Goal: Information Seeking & Learning: Find specific fact

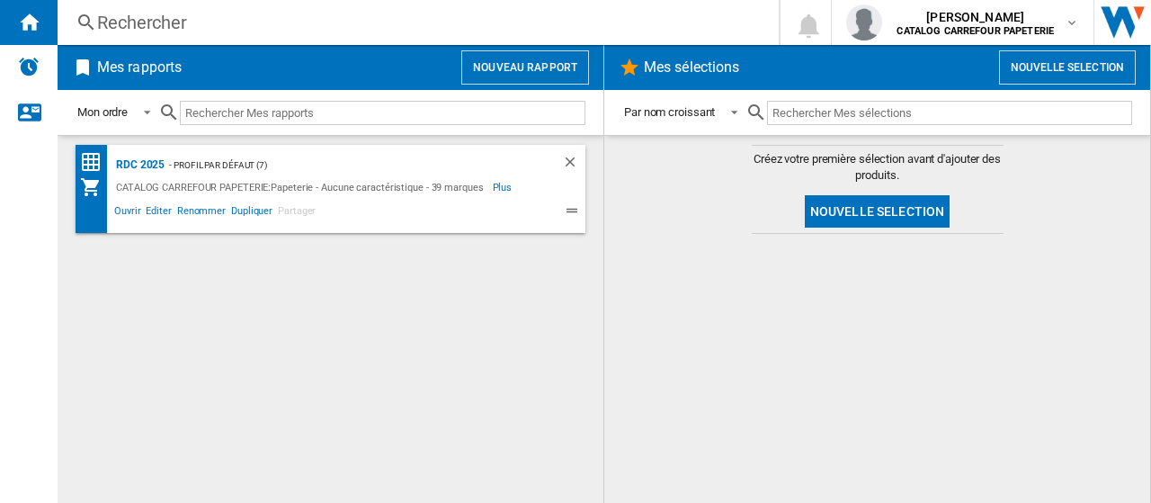
click at [246, 10] on div "Rechercher" at bounding box center [414, 22] width 635 height 25
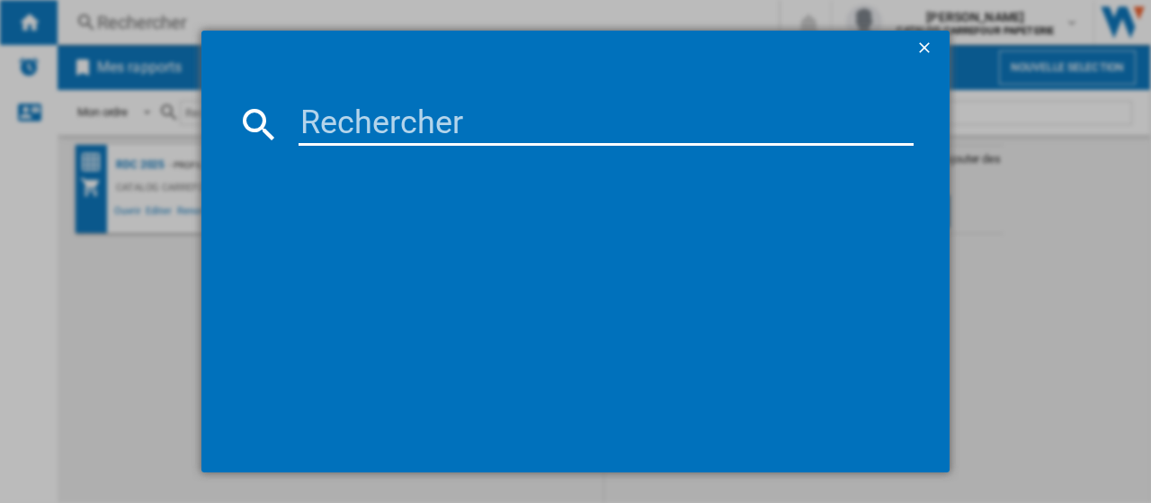
click at [375, 123] on input at bounding box center [606, 124] width 615 height 43
paste input "3148950271143"
type input "3148950271143"
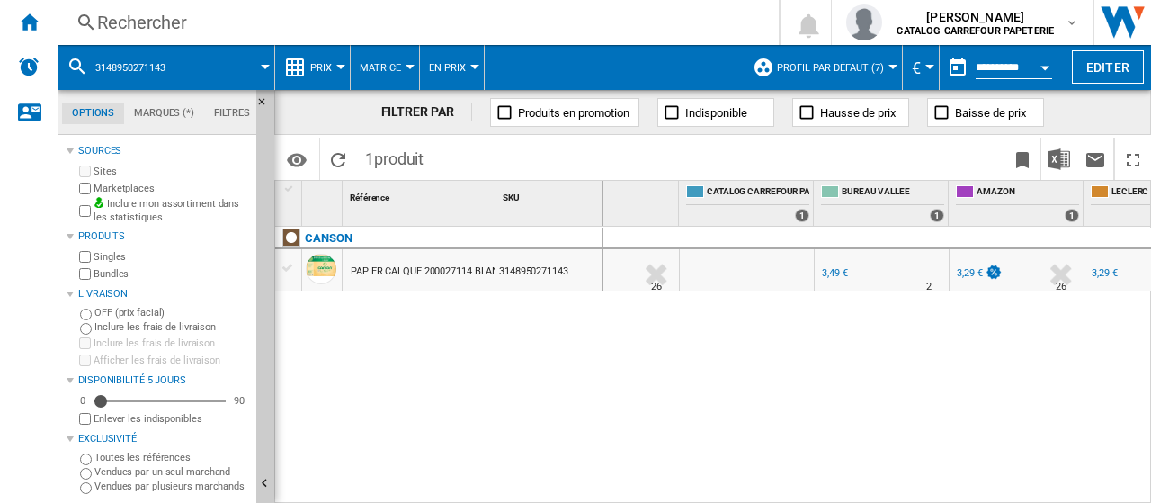
scroll to position [0, 58]
click at [835, 268] on div "3,49 €" at bounding box center [834, 273] width 25 height 12
click at [199, 20] on div "Rechercher" at bounding box center [414, 22] width 635 height 25
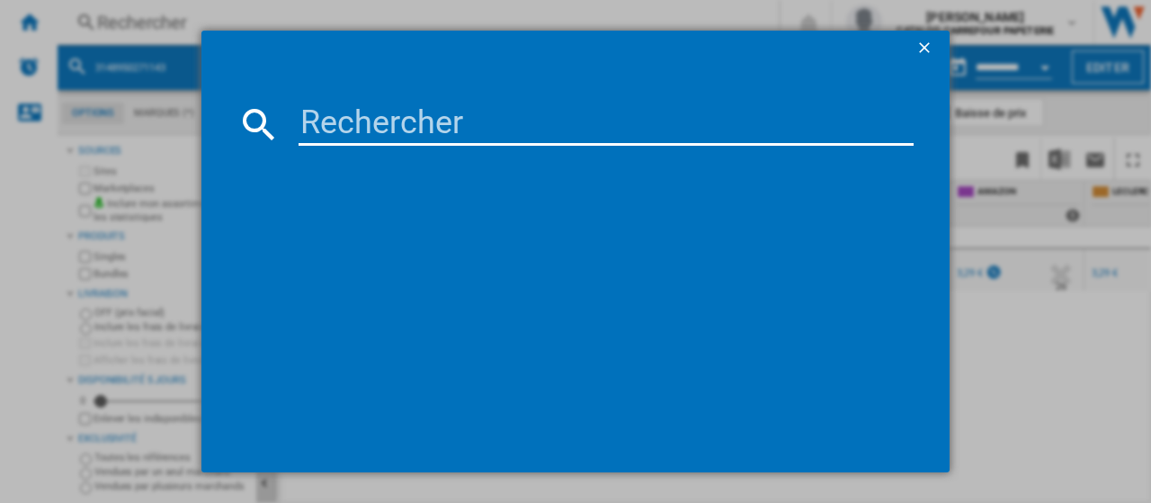
paste input "3154144669184"
type input "3154144669184"
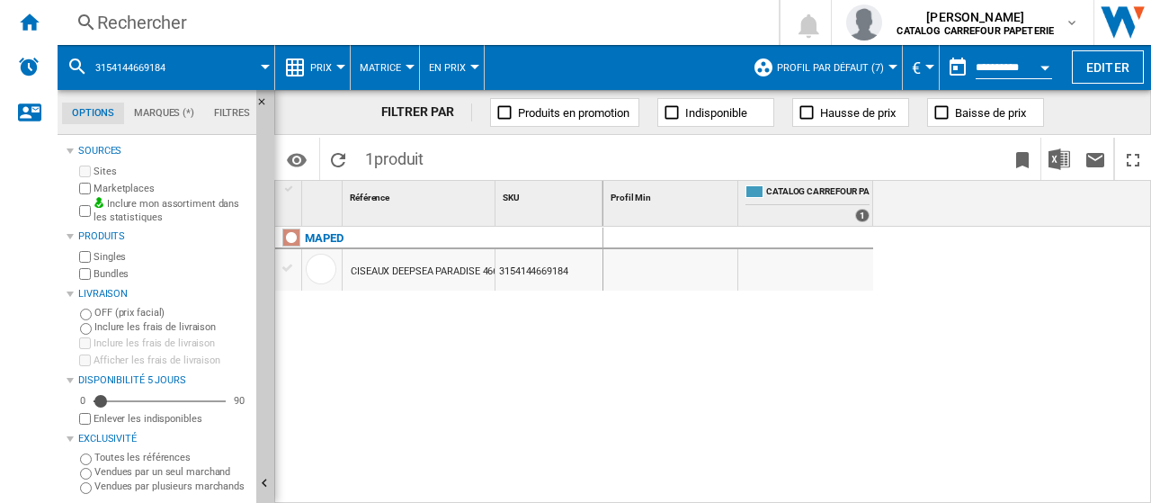
click at [187, 22] on div "Rechercher" at bounding box center [414, 22] width 635 height 25
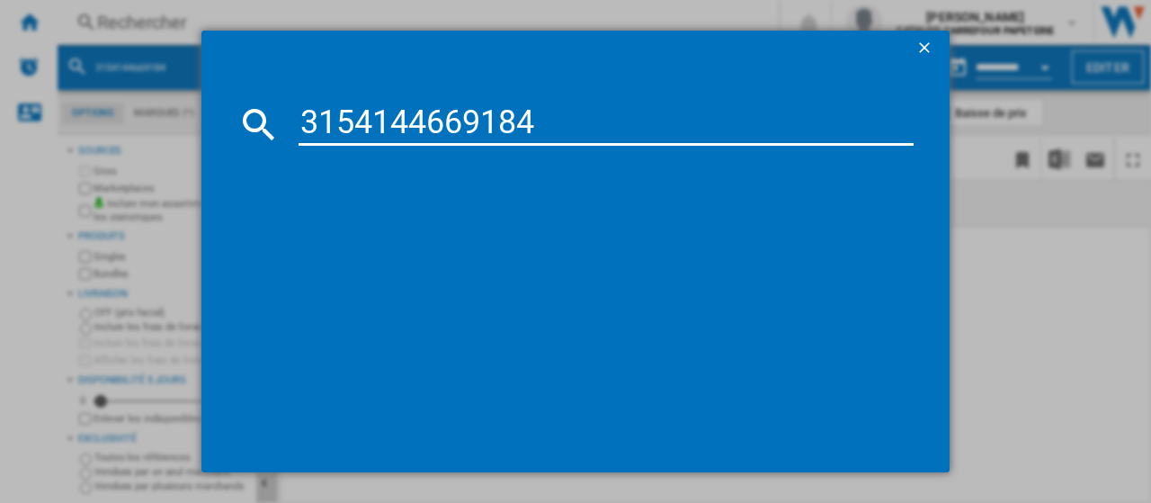
type input "3154144669184"
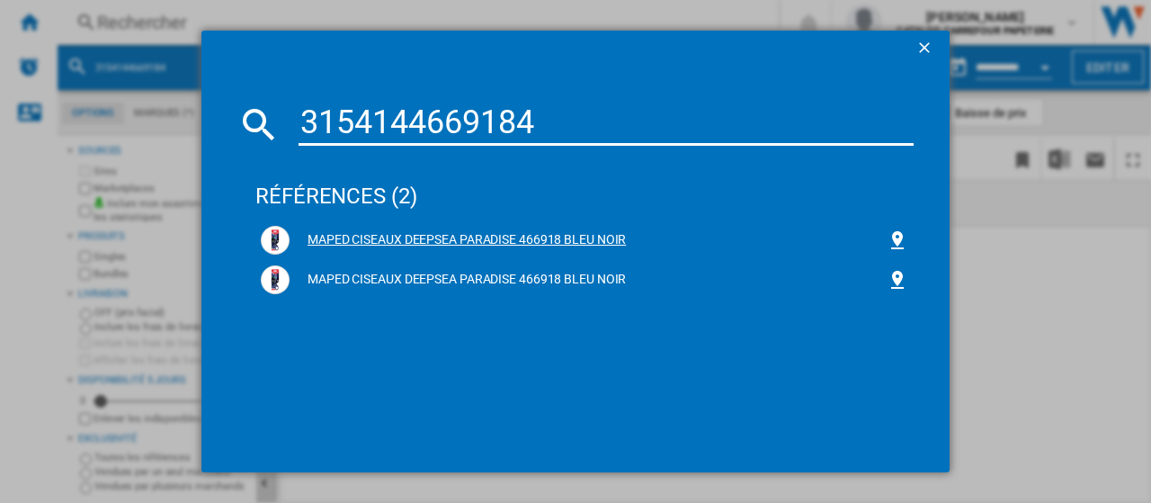
click at [604, 233] on div "MAPED CISEAUX DEEPSEA PARADISE 466918 BLEU NOIR" at bounding box center [588, 240] width 597 height 18
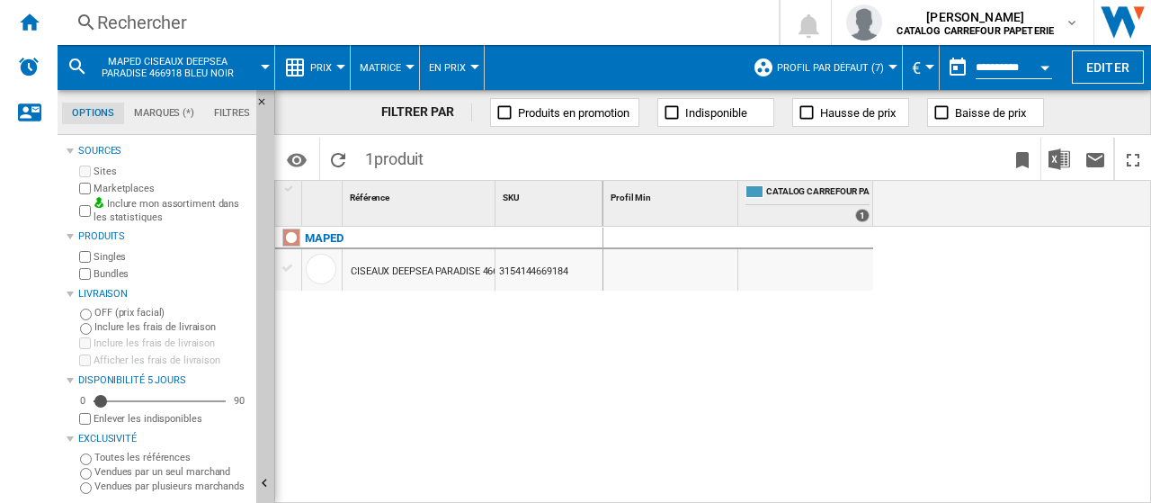
click at [211, 21] on div "Rechercher" at bounding box center [414, 22] width 635 height 25
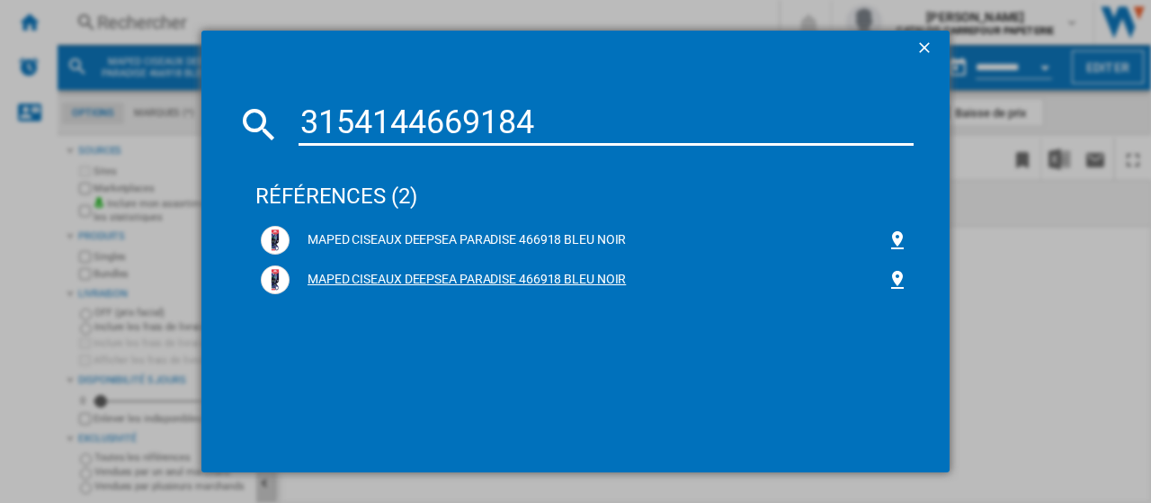
type input "3154144669184"
click at [439, 279] on div "MAPED CISEAUX DEEPSEA PARADISE 466918 BLEU NOIR" at bounding box center [588, 280] width 597 height 18
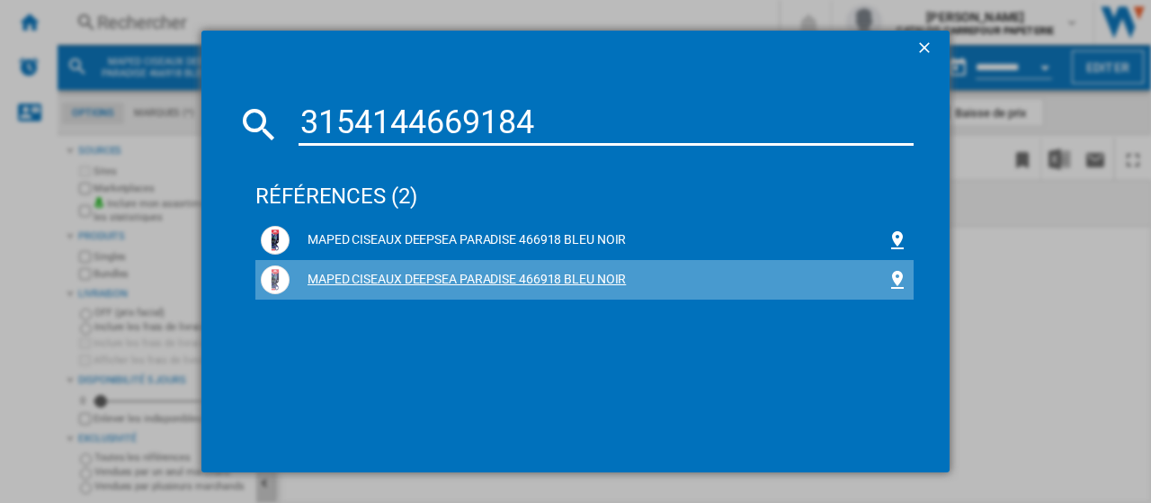
click at [468, 280] on div "MAPED CISEAUX DEEPSEA PARADISE 466918 BLEU NOIR" at bounding box center [588, 280] width 597 height 18
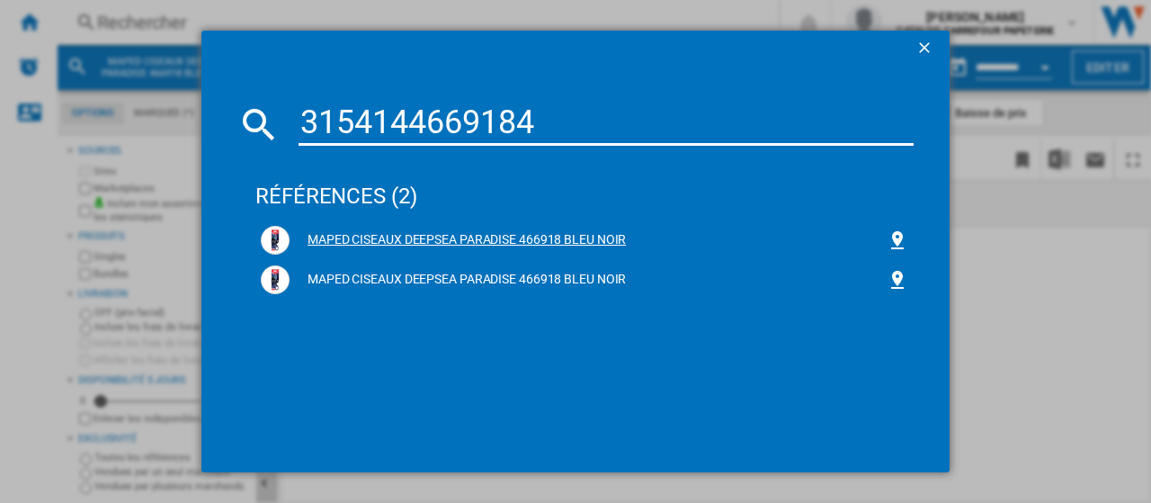
click at [472, 242] on div "MAPED CISEAUX DEEPSEA PARADISE 466918 BLEU NOIR" at bounding box center [588, 240] width 597 height 18
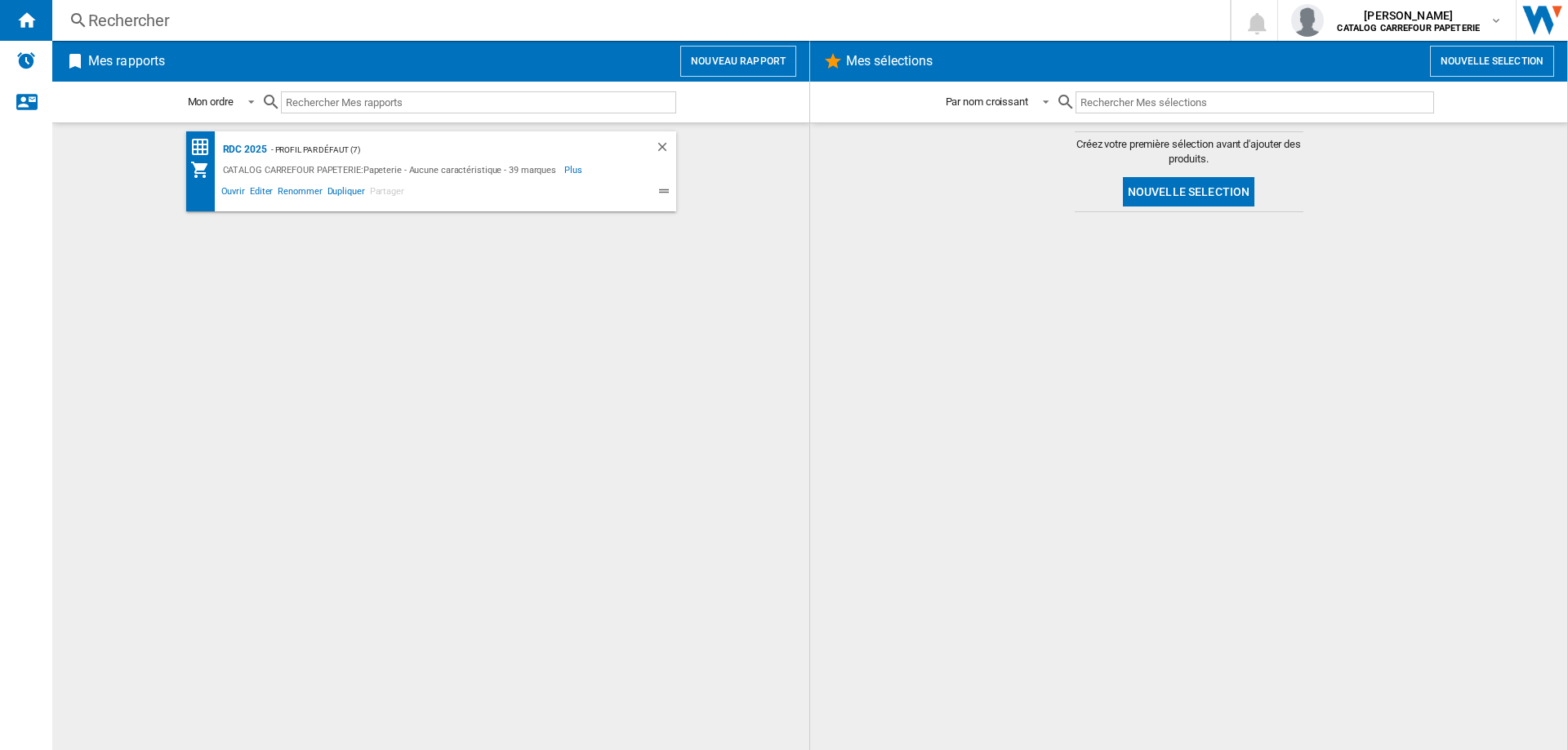
click at [232, 31] on div "Rechercher" at bounding box center [638, 20] width 1099 height 23
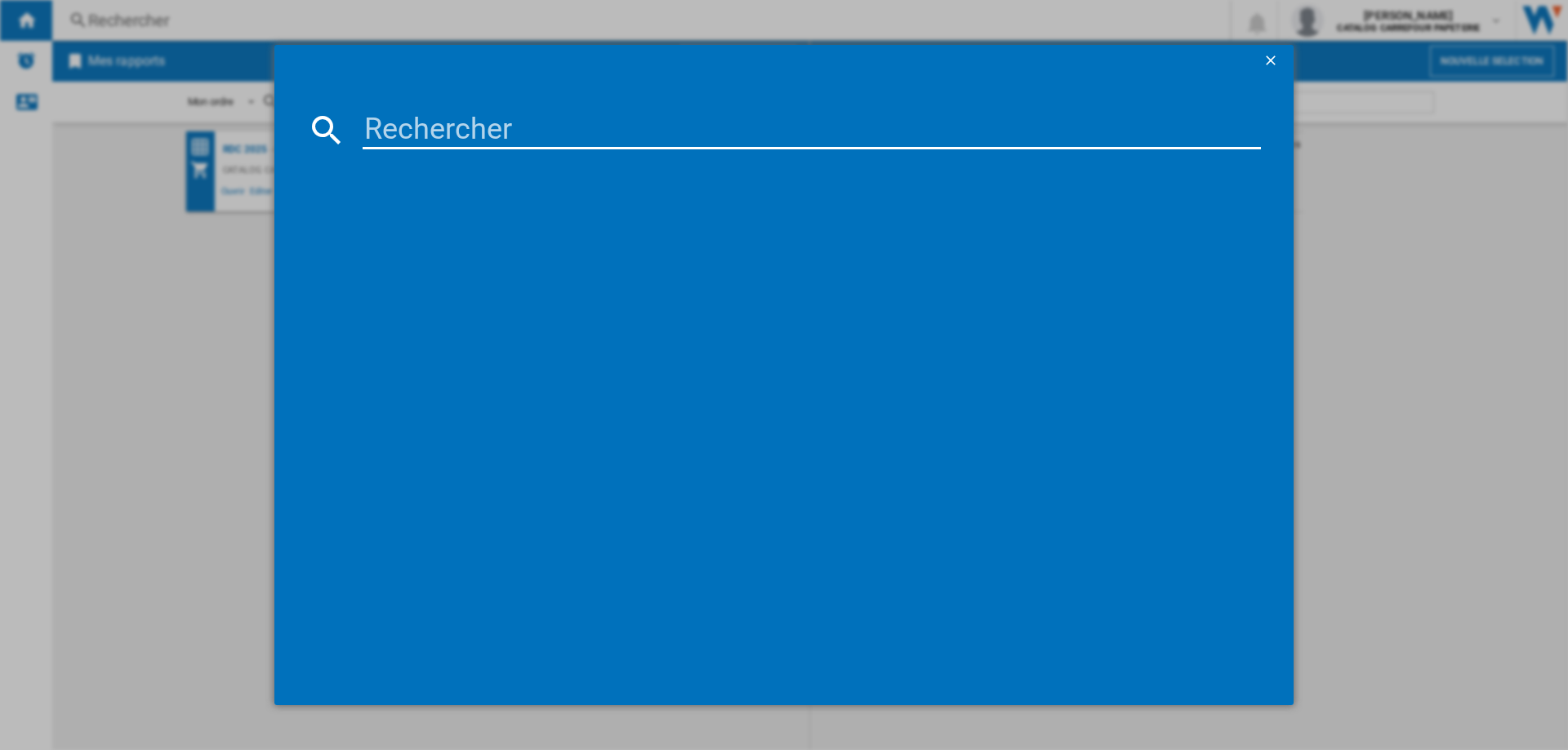
click at [392, 117] on input at bounding box center [811, 129] width 898 height 39
paste input "3154144669184"
type input "3154144669184"
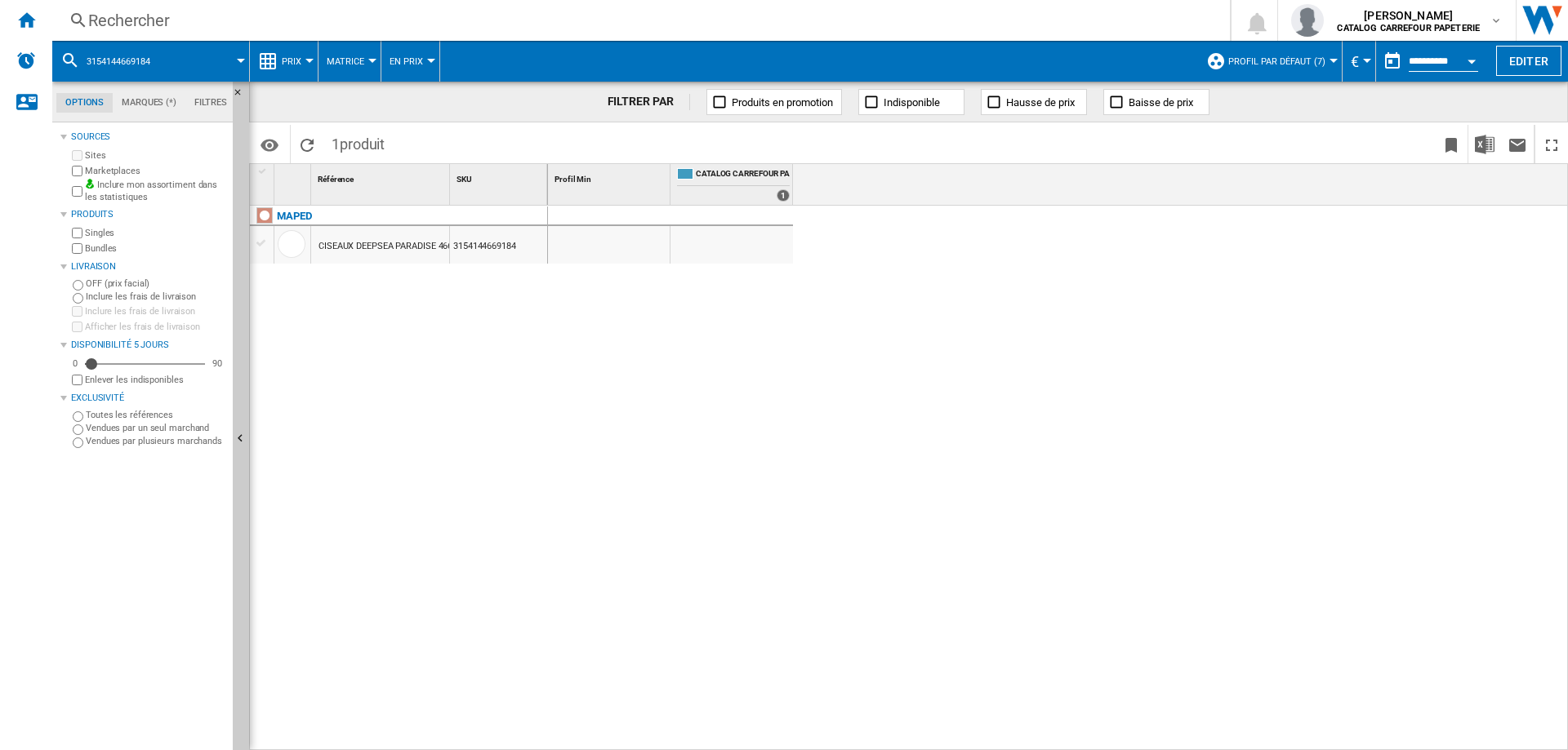
click at [204, 18] on div "Rechercher" at bounding box center [638, 20] width 1099 height 23
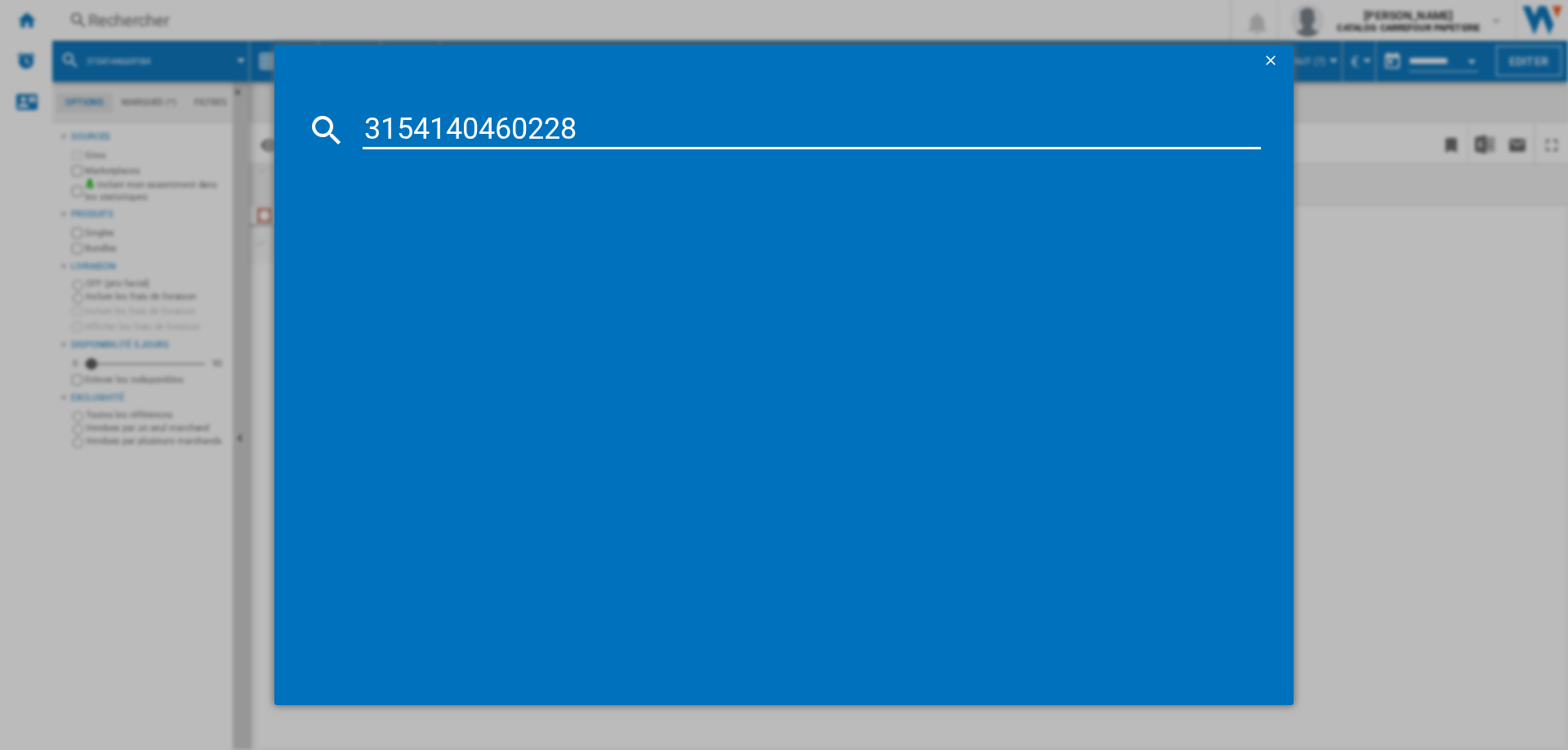
type input "3154140460228"
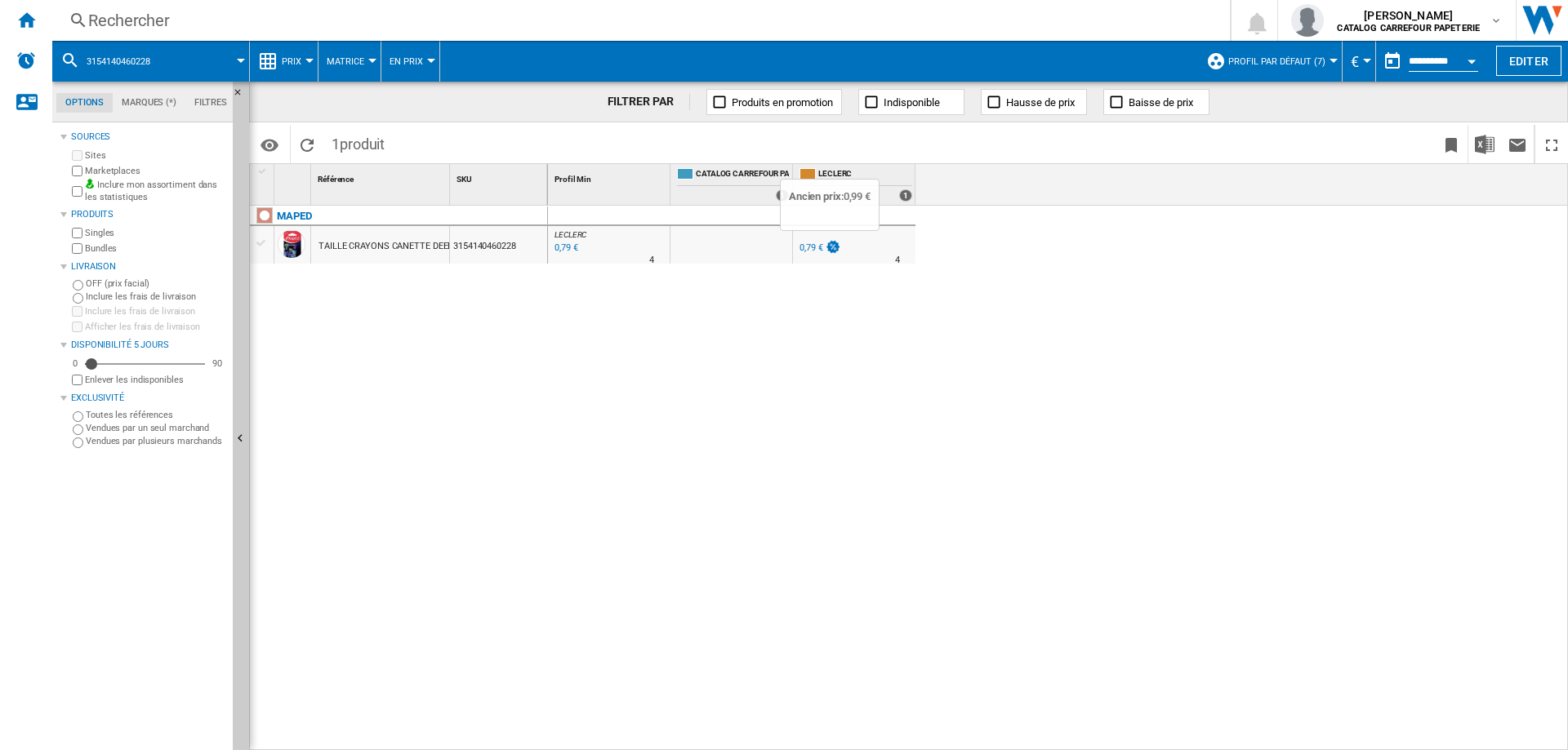
click at [827, 250] on img at bounding box center [833, 246] width 16 height 14
click at [803, 248] on div "0,79 €" at bounding box center [810, 248] width 23 height 11
click at [216, 19] on div "Rechercher" at bounding box center [638, 20] width 1099 height 23
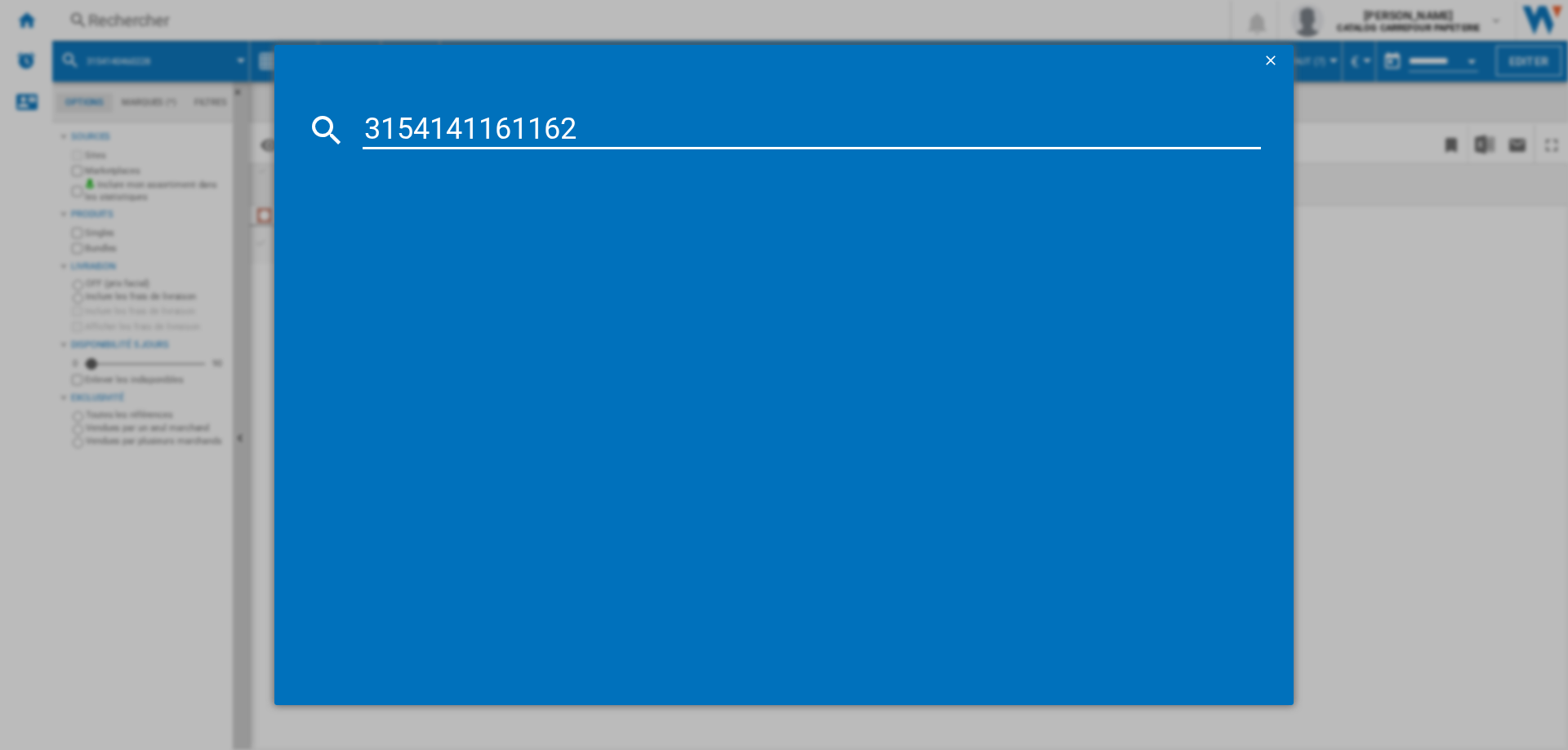
type input "3154141161162"
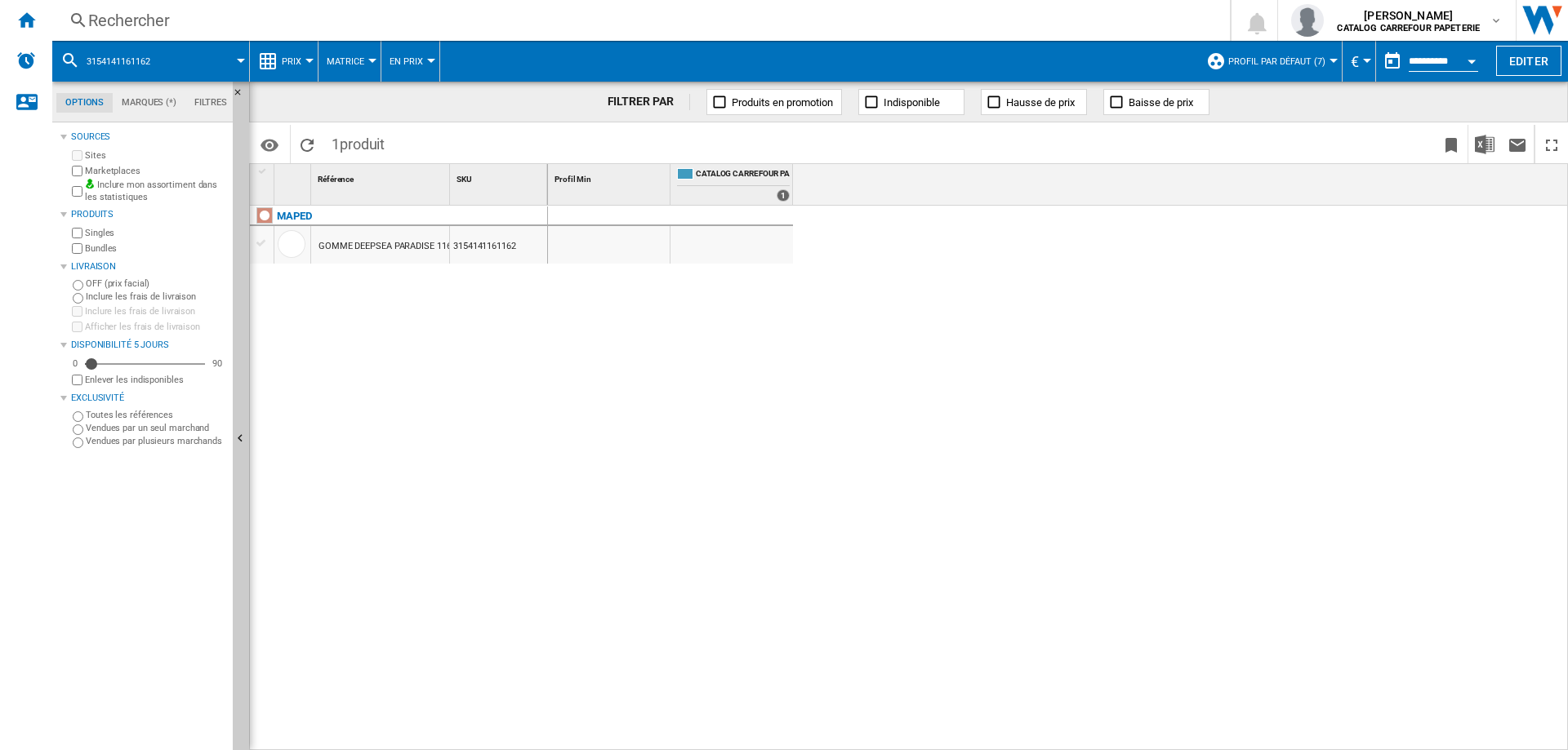
click at [195, 36] on div "Rechercher Rechercher 0 laure chardon CATALOG CARREFOUR PAPETERIE CATALOG CARRE…" at bounding box center [810, 20] width 1516 height 41
click at [204, 29] on div "Rechercher" at bounding box center [638, 20] width 1099 height 23
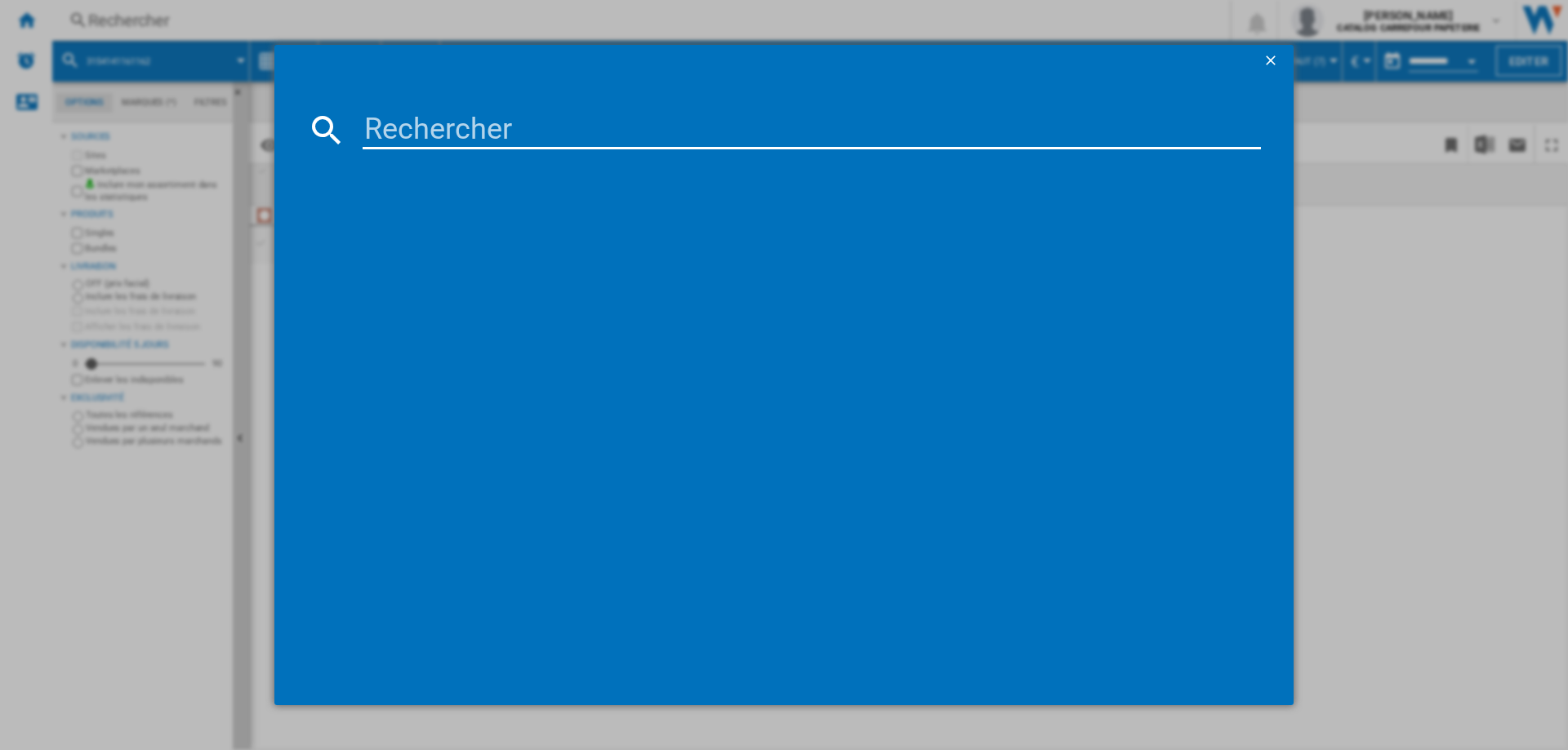
type input "3154144669184"
